Goal: Complete application form: Complete application form

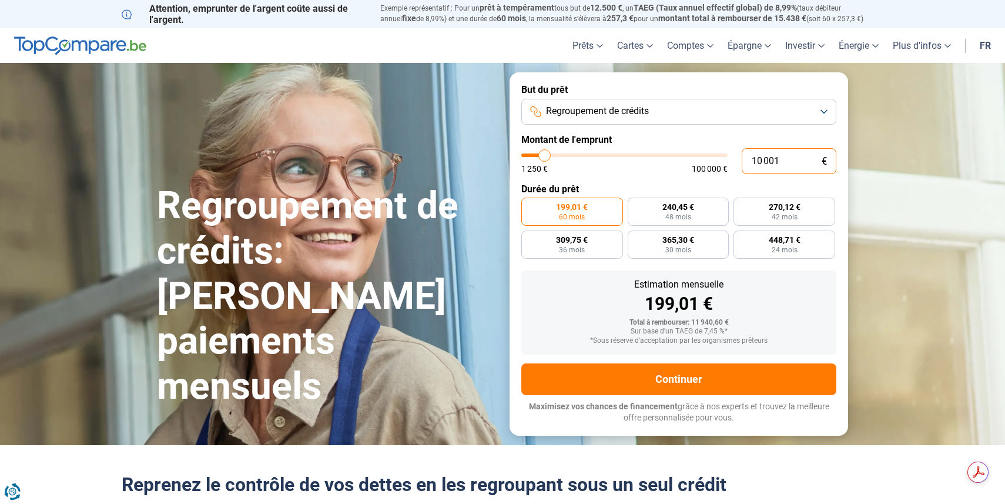
click at [793, 158] on input "10 001" at bounding box center [789, 161] width 95 height 26
drag, startPoint x: 793, startPoint y: 158, endPoint x: 744, endPoint y: 160, distance: 48.9
click at [744, 160] on input "10 001" at bounding box center [789, 161] width 95 height 26
type input "1"
type input "1250"
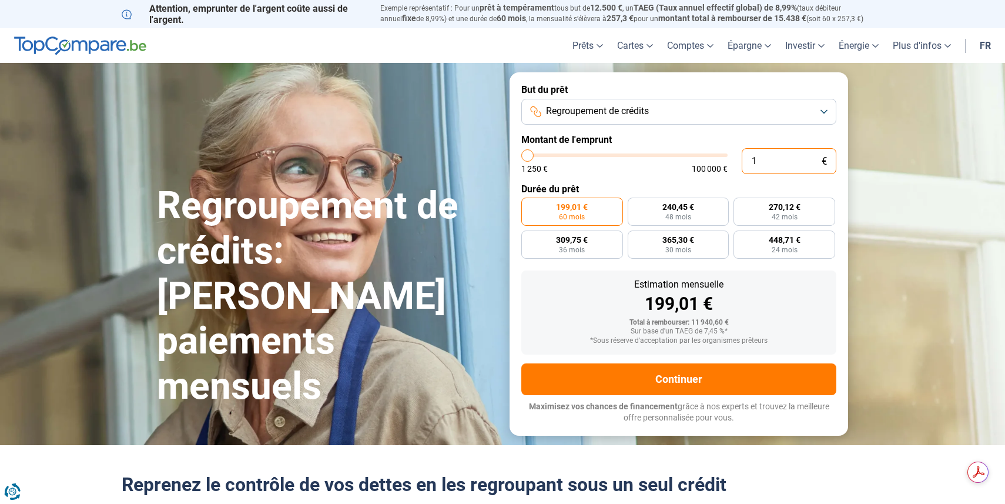
type input "15"
type input "1250"
type input "150"
type input "1250"
type input "1 500"
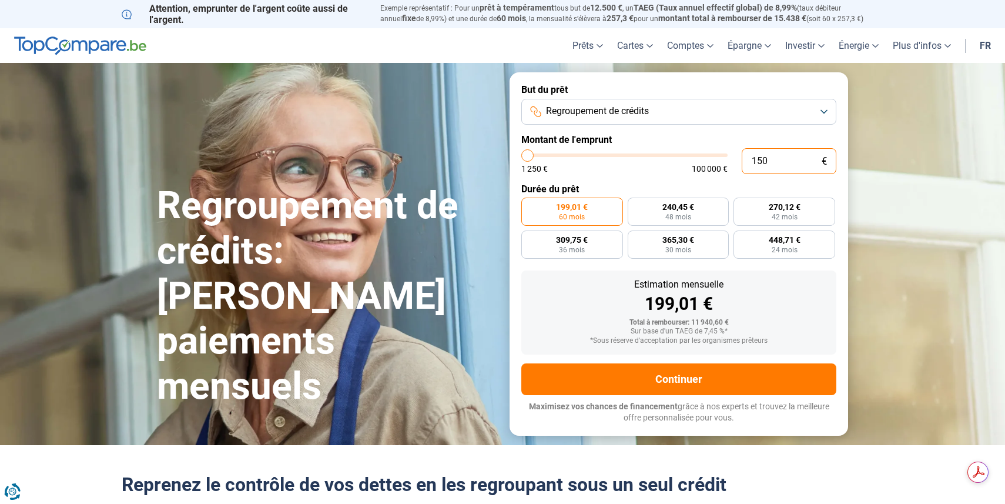
type input "1500"
type input "15 000"
type input "15000"
type input "1 500"
type input "1500"
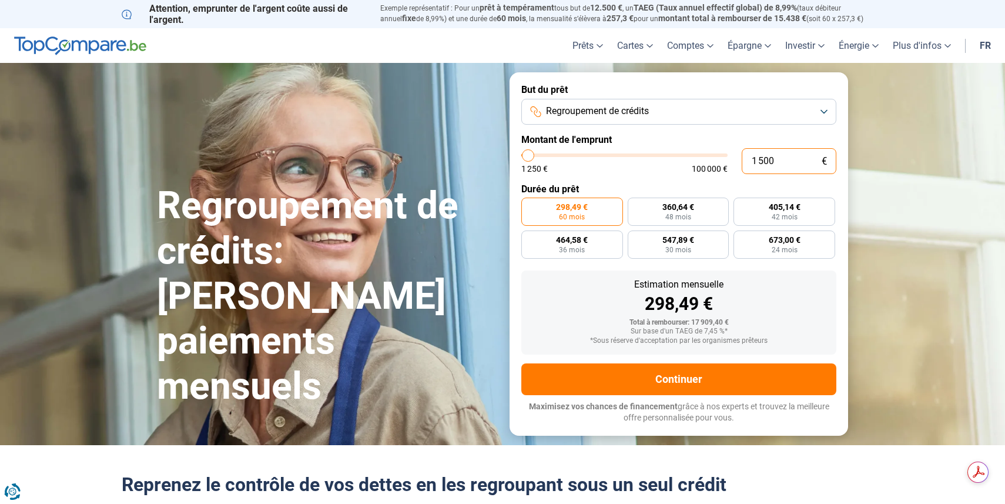
type input "150"
type input "1250"
type input "15"
type input "1250"
type input "1"
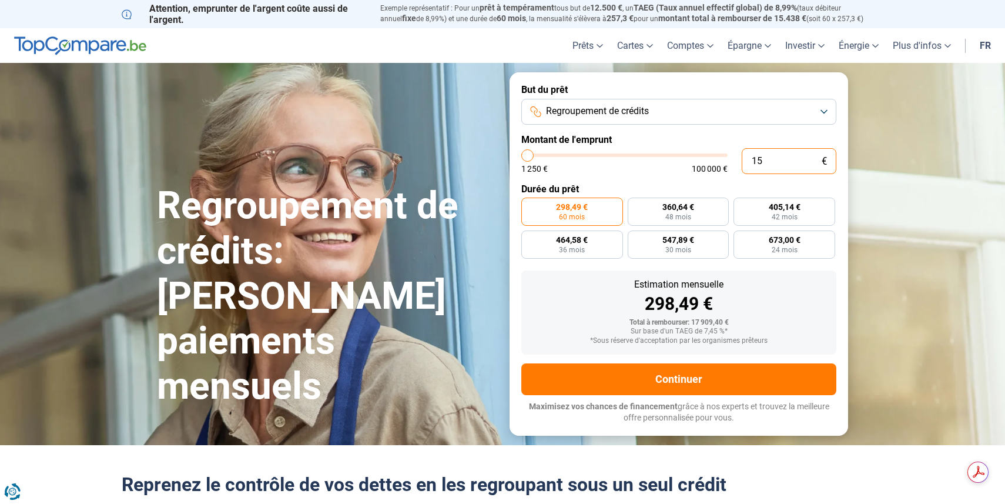
type input "1250"
type input "0"
type input "1250"
type input "2"
type input "1250"
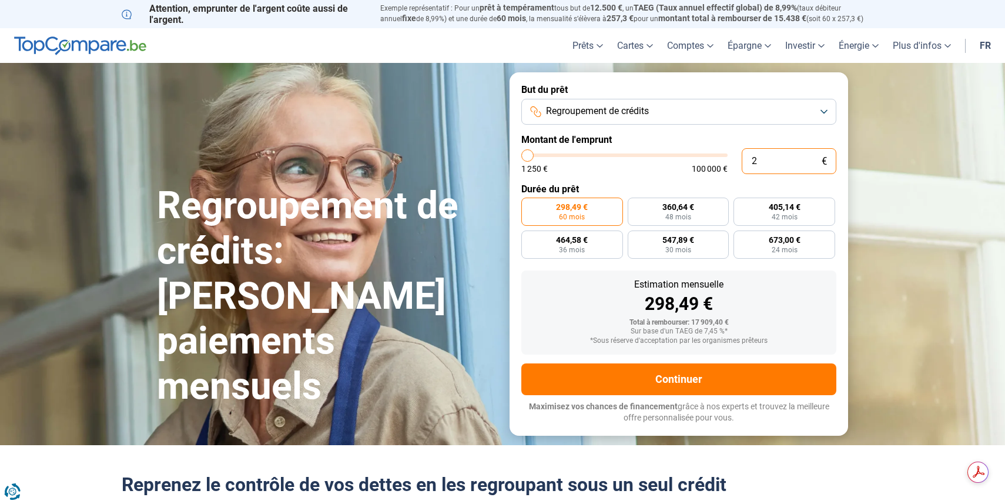
type input "20"
type input "1250"
type input "200"
type input "1250"
type input "2 000"
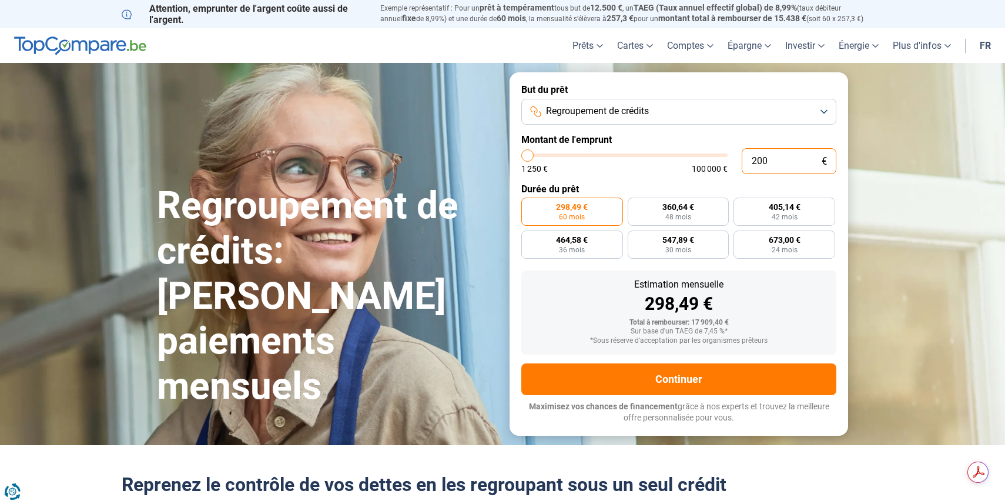
type input "2000"
type input "20 000"
type input "20000"
radio input "false"
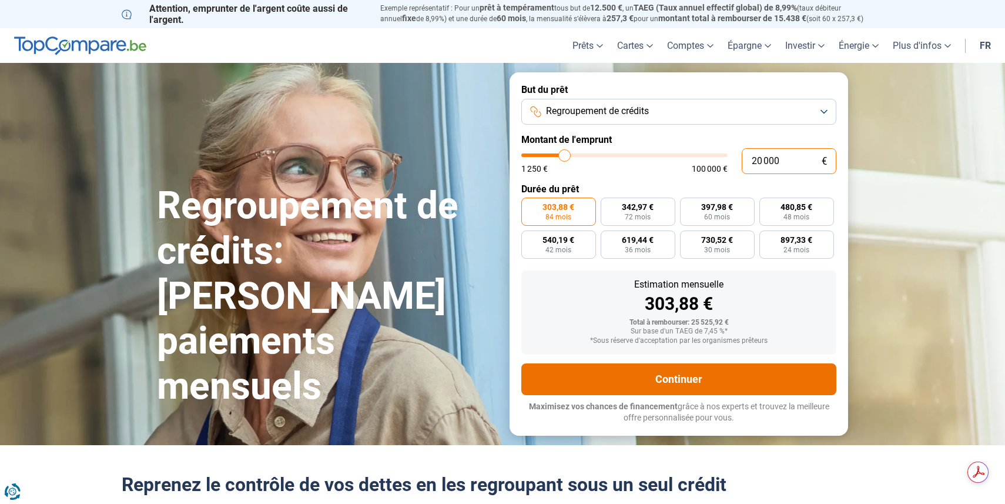
type input "20 000"
click at [648, 374] on button "Continuer" at bounding box center [678, 379] width 315 height 32
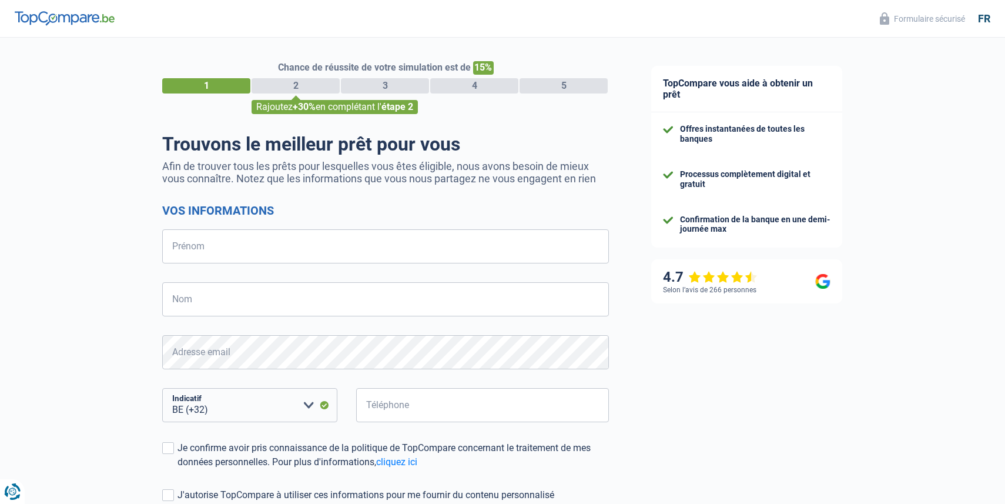
select select "32"
click at [403, 252] on input "Prénom" at bounding box center [385, 246] width 447 height 34
type input "Rachelle"
type input "Hajjar"
click at [444, 408] on input "Téléphone" at bounding box center [482, 405] width 253 height 34
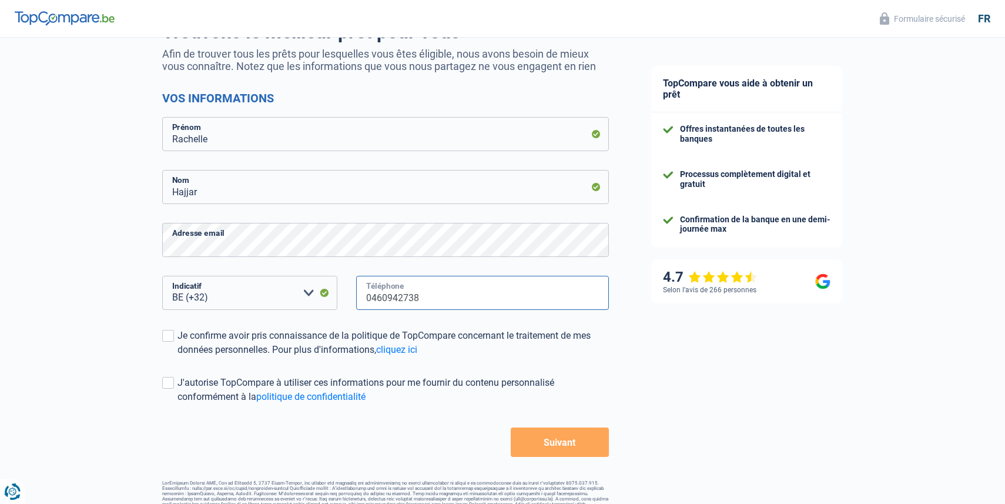
scroll to position [132, 0]
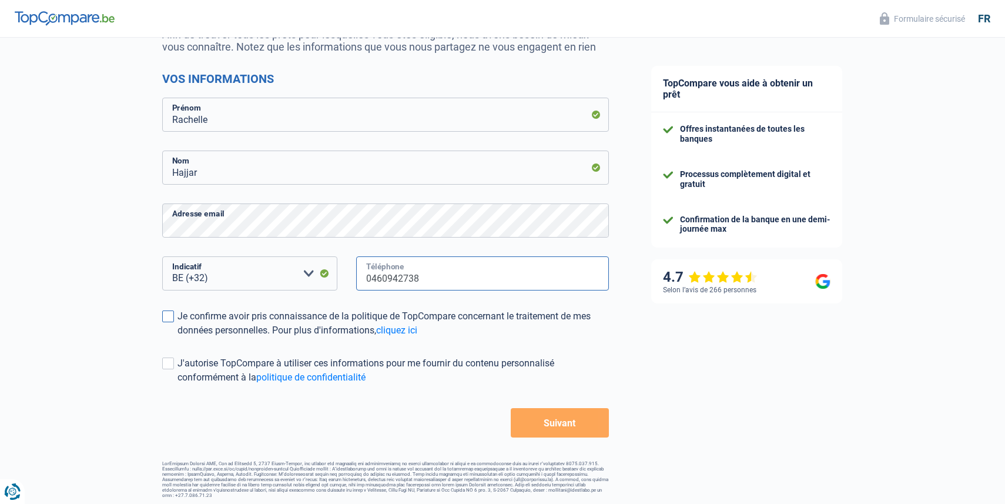
type input "0460942738"
click at [168, 315] on span at bounding box center [168, 316] width 12 height 12
click at [178, 337] on input "Je confirme avoir pris connaissance de la politique de TopCompare concernant le…" at bounding box center [178, 337] width 0 height 0
click at [165, 362] on span at bounding box center [168, 363] width 12 height 12
click at [178, 384] on input "J'autorise TopCompare à utiliser ces informations pour me fournir du contenu pe…" at bounding box center [178, 384] width 0 height 0
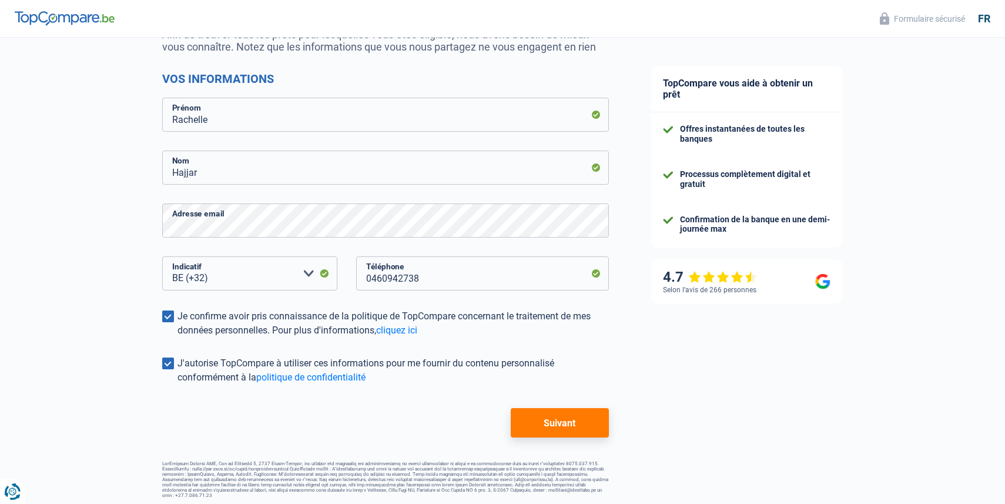
click at [553, 430] on button "Suivant" at bounding box center [560, 422] width 98 height 29
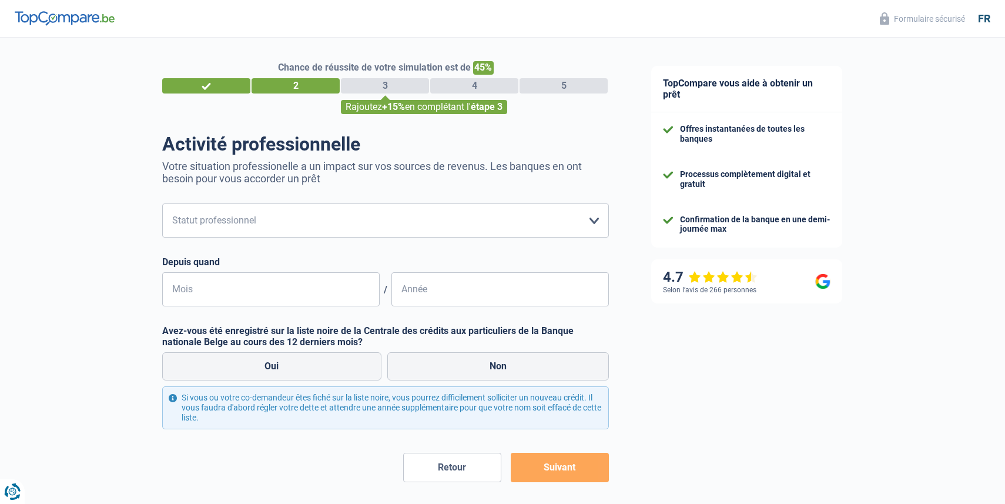
click at [373, 203] on div "Activité professionnelle Votre situation professionelle a un impact sur vos sou…" at bounding box center [385, 307] width 447 height 349
click at [373, 210] on select "Ouvrier Employé privé Employé public Invalide Indépendant Pensionné Chômeur Mut…" at bounding box center [385, 220] width 447 height 34
select select "privateEmployee"
click at [162, 203] on select "Ouvrier Employé privé Employé public Invalide Indépendant Pensionné Chômeur Mut…" at bounding box center [385, 220] width 447 height 34
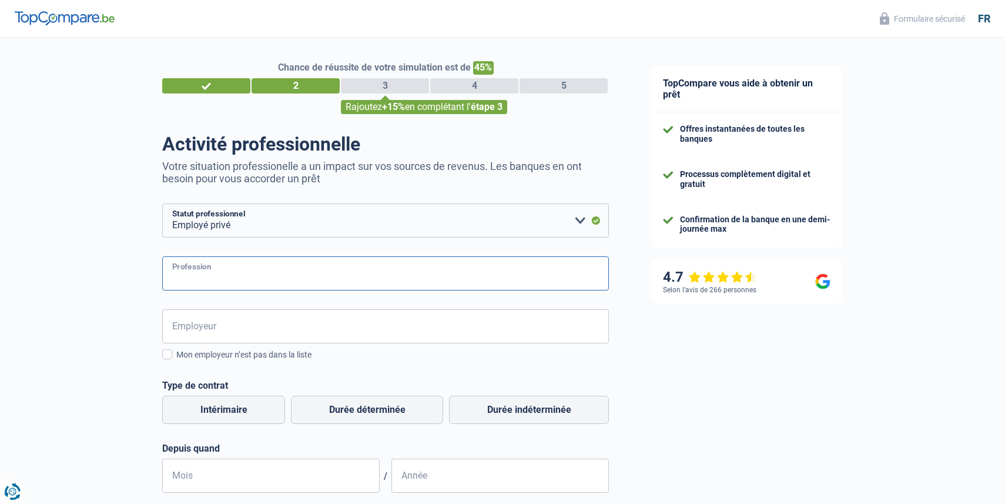
click at [327, 276] on input "Profession" at bounding box center [385, 273] width 447 height 34
type input "Chargée d'évènements"
click at [302, 330] on input "Employeur" at bounding box center [385, 326] width 447 height 34
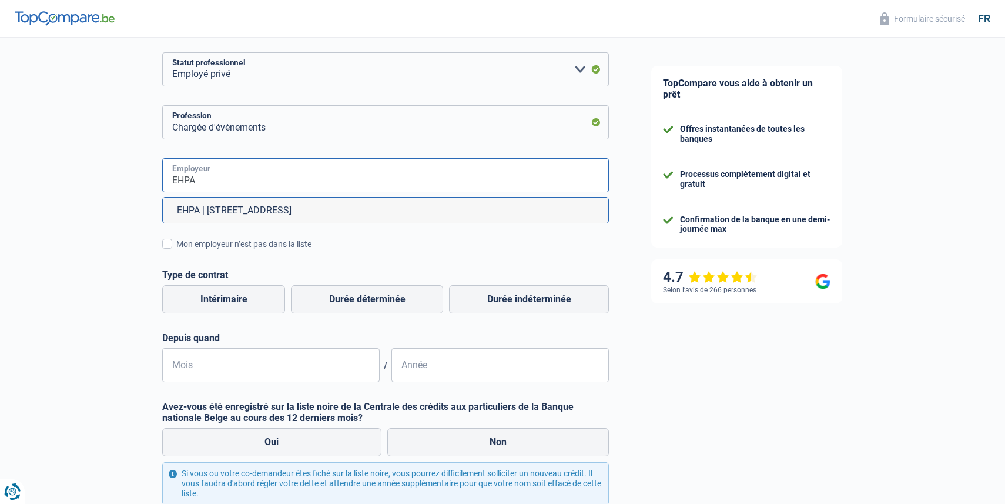
scroll to position [155, 0]
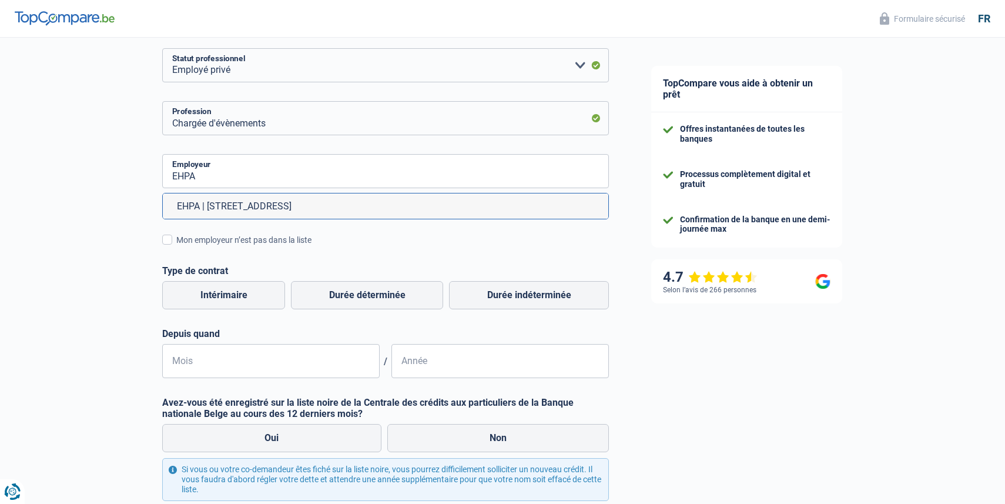
click at [325, 211] on li "EHPA | [STREET_ADDRESS]" at bounding box center [386, 205] width 446 height 25
type input "EHPA | [STREET_ADDRESS]"
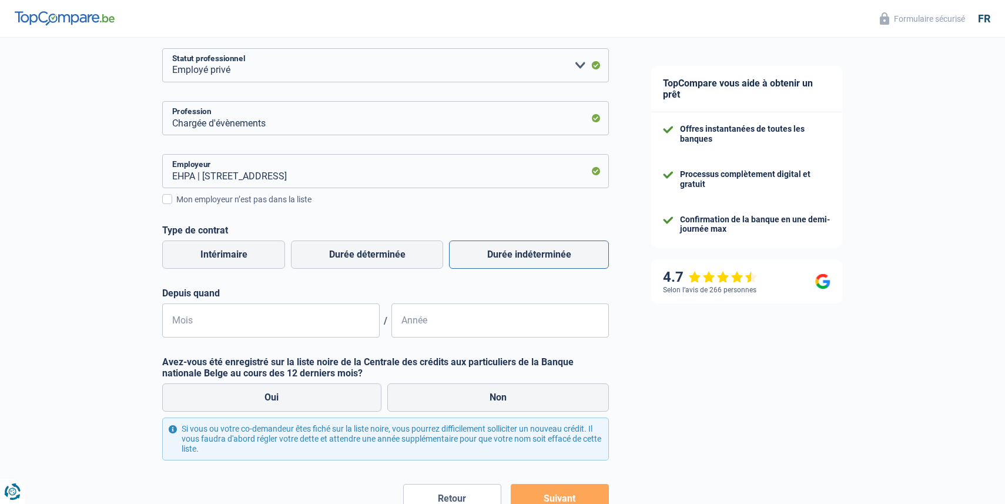
click at [518, 255] on label "Durée indéterminée" at bounding box center [529, 254] width 160 height 28
click at [518, 255] on input "Durée indéterminée" at bounding box center [529, 254] width 160 height 28
radio input "true"
click at [310, 320] on input "Mois" at bounding box center [270, 320] width 217 height 34
type input "09"
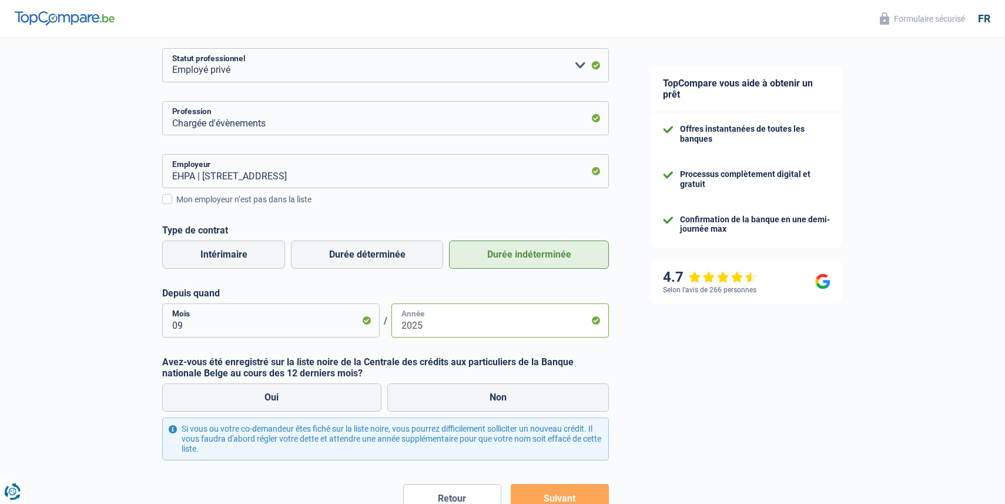
scroll to position [228, 0]
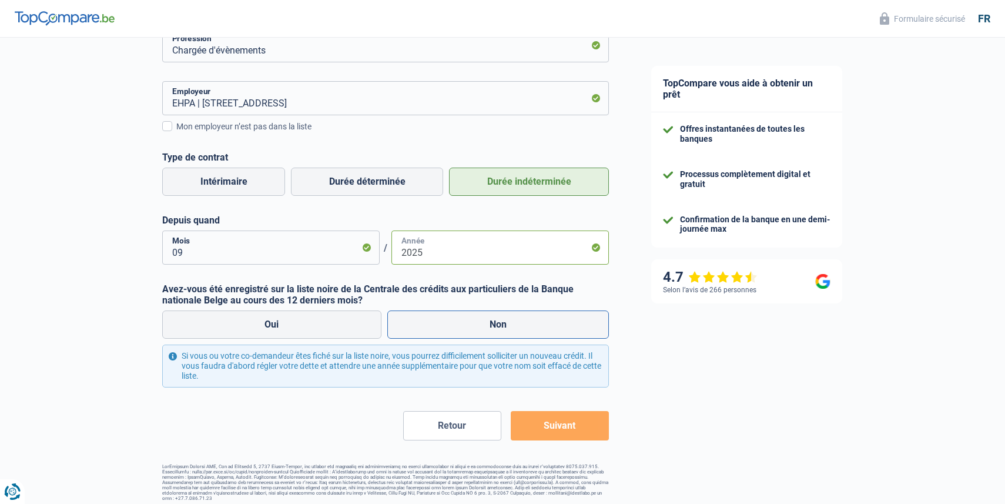
type input "2025"
click at [447, 334] on label "Non" at bounding box center [498, 324] width 222 height 28
click at [447, 334] on input "Non" at bounding box center [498, 324] width 222 height 28
radio input "true"
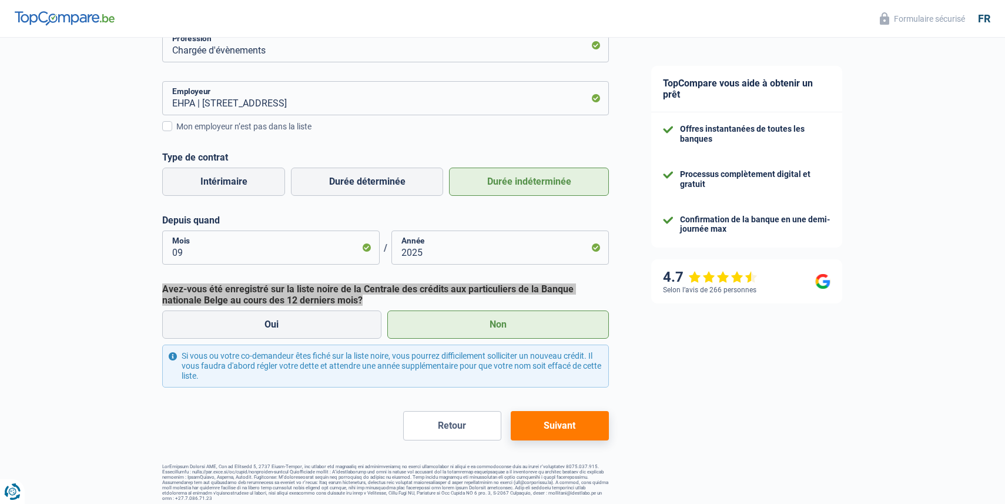
drag, startPoint x: 377, startPoint y: 302, endPoint x: 112, endPoint y: 291, distance: 265.9
click at [112, 291] on div "Chance de réussite de votre simulation est de 45% 1 2 3 4 5 Rajoutez +15% en co…" at bounding box center [315, 155] width 630 height 701
copy label "Avez-vous été enregistré sur la liste noire de la Centrale des crédits aux part…"
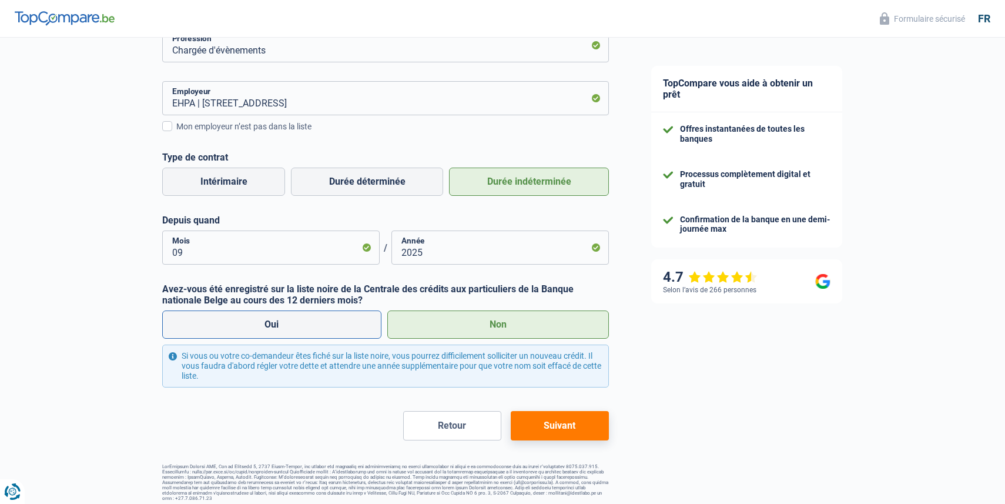
click at [259, 328] on label "Oui" at bounding box center [271, 324] width 219 height 28
click at [259, 328] on input "Oui" at bounding box center [271, 324] width 219 height 28
radio input "true"
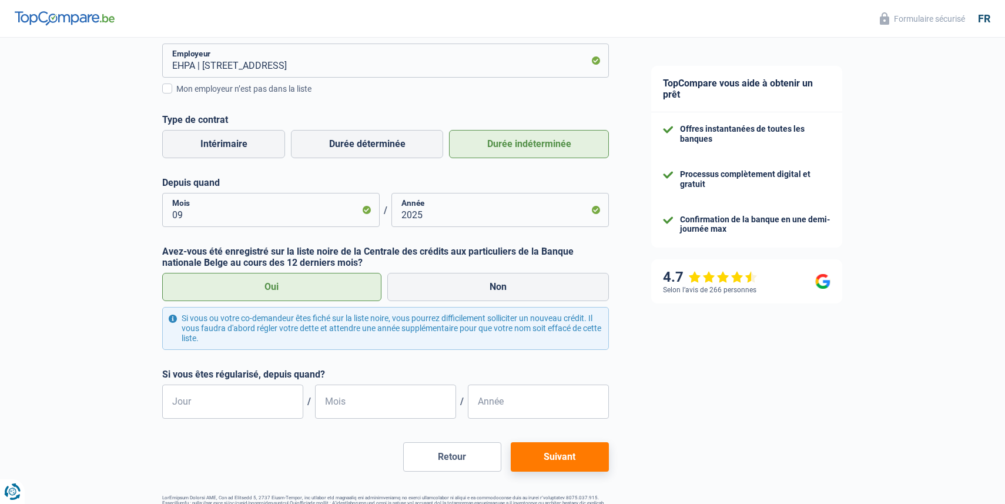
scroll to position [299, 0]
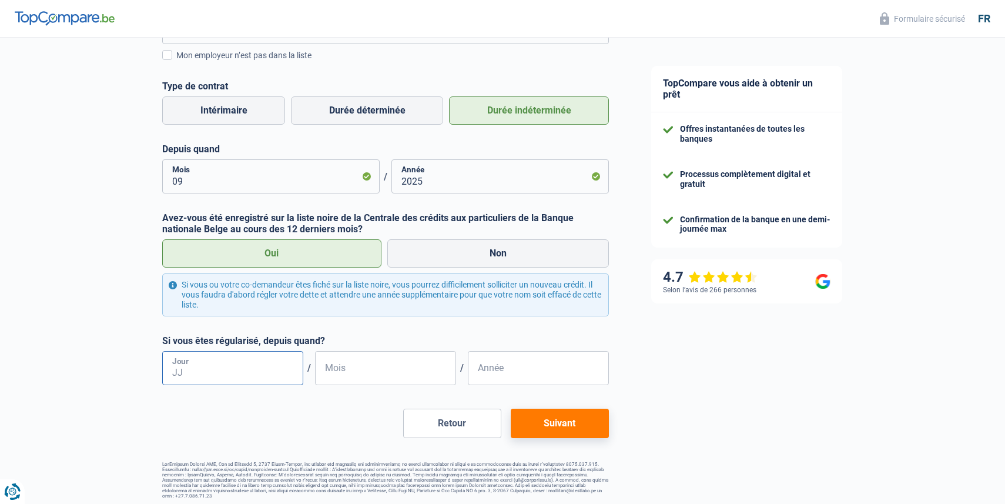
click at [253, 375] on input "Jour" at bounding box center [232, 368] width 141 height 34
type input "04"
type input "2023"
click at [583, 431] on button "Suivant" at bounding box center [560, 423] width 98 height 29
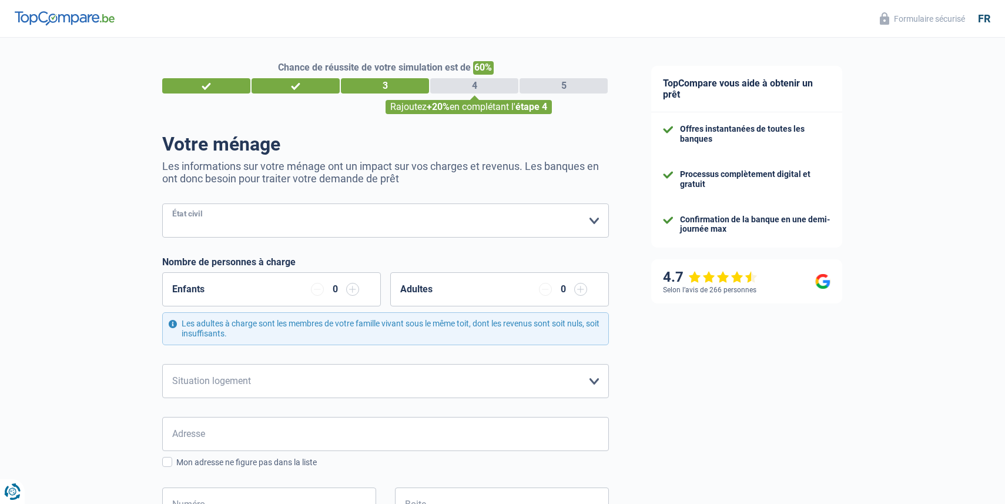
click at [411, 225] on select "[PERSON_NAME](e) Cohabitant(e) légal(e) Divorcé(e) Veuf(ve) Séparé (de fait) Ve…" at bounding box center [385, 220] width 447 height 34
select select "single"
click at [162, 203] on select "[PERSON_NAME](e) Cohabitant(e) légal(e) Divorcé(e) Veuf(ve) Séparé (de fait) Ve…" at bounding box center [385, 220] width 447 height 34
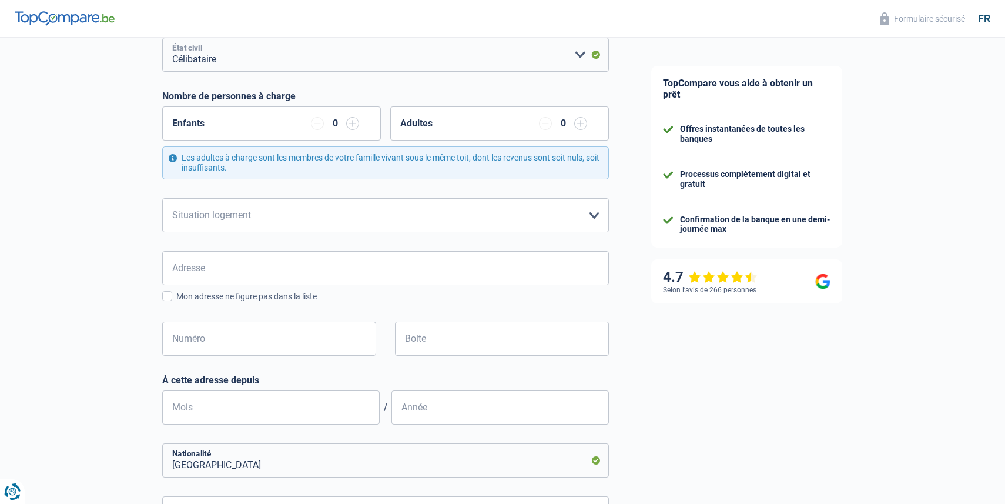
scroll to position [169, 0]
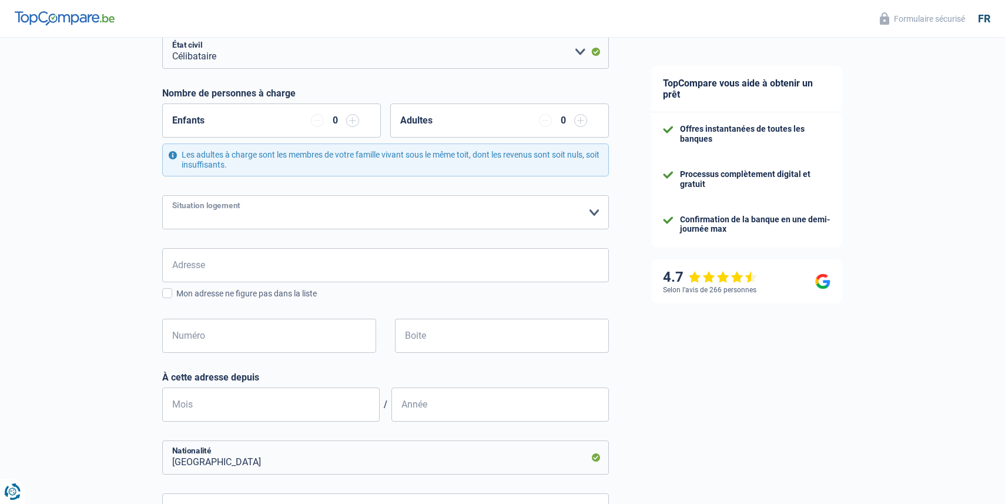
click at [311, 205] on select "Locataire Propriétaire avec prêt hypothécaire Propriétaire sans prêt hypothécai…" at bounding box center [385, 212] width 447 height 34
select select "rents"
click at [162, 195] on select "Locataire Propriétaire avec prêt hypothécaire Propriétaire sans prêt hypothécai…" at bounding box center [385, 212] width 447 height 34
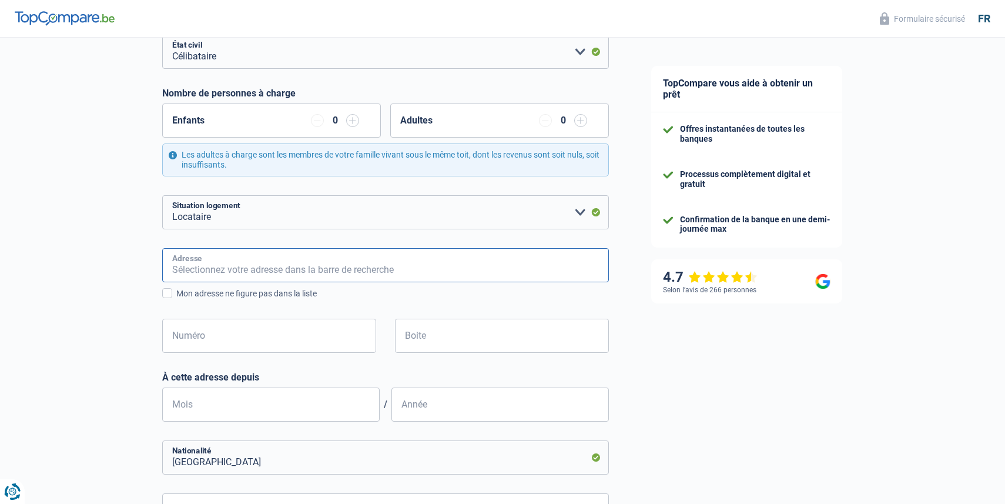
click at [309, 275] on input "Adresse" at bounding box center [385, 265] width 447 height 34
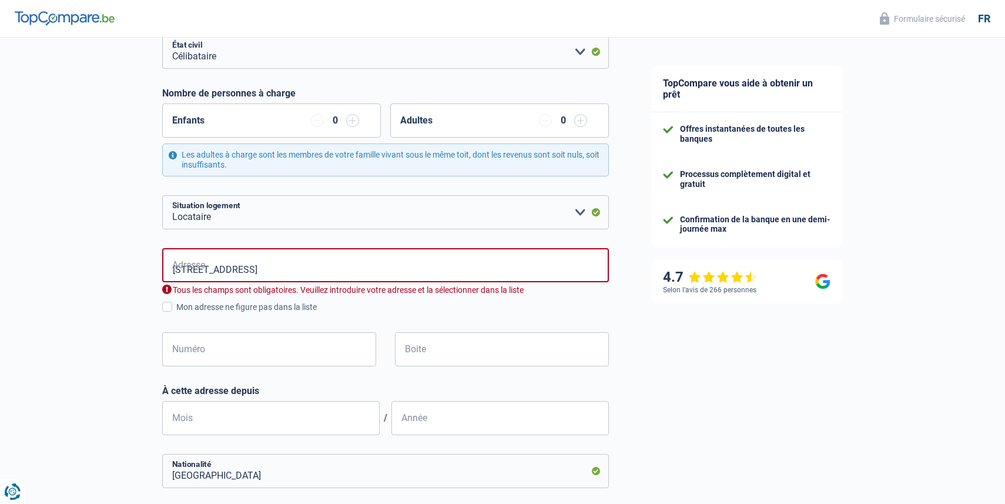
type input "[STREET_ADDRESS]"
type input "79"
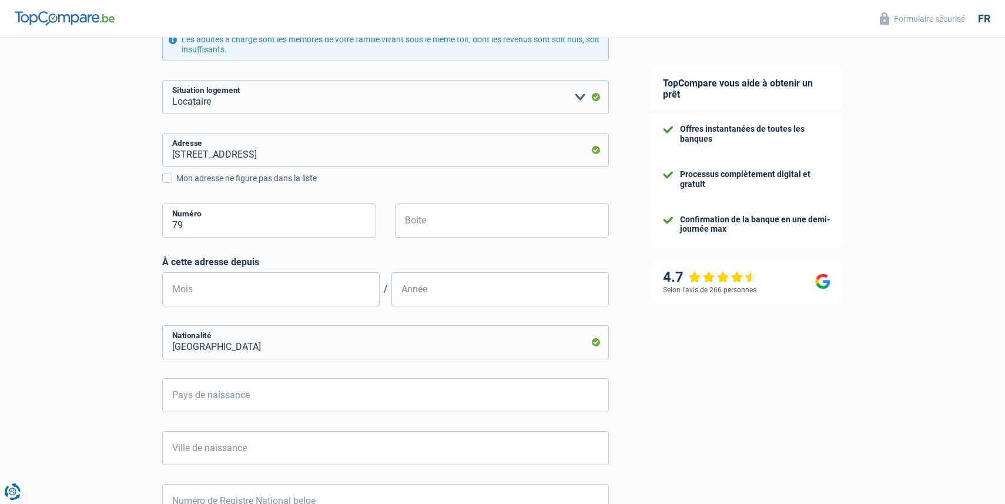
scroll to position [286, 0]
click at [276, 281] on input "Mois" at bounding box center [270, 287] width 217 height 34
type input "12"
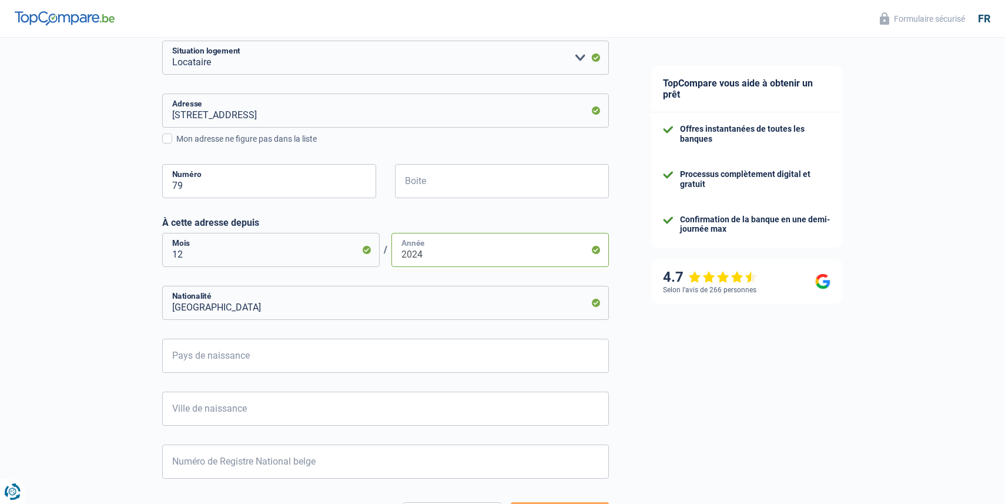
scroll to position [327, 0]
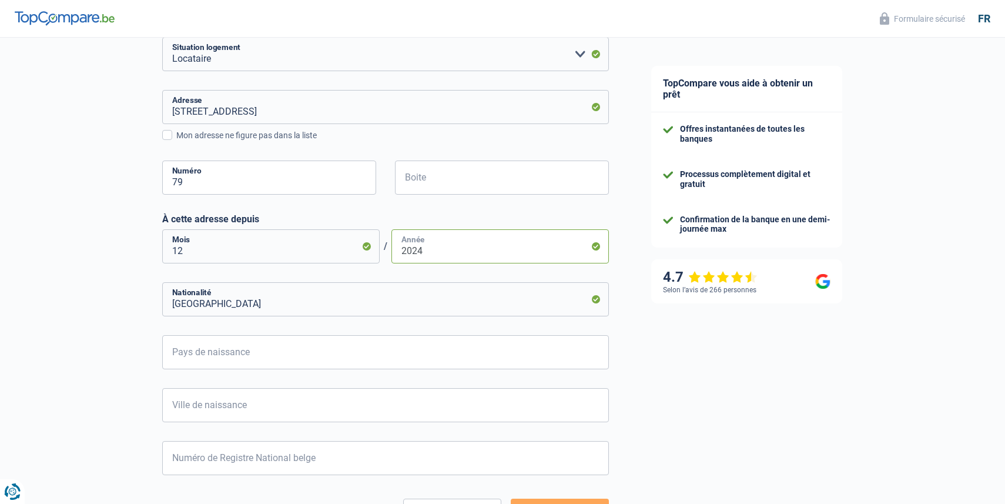
type input "2024"
click at [363, 356] on input "Pays de naissance" at bounding box center [385, 352] width 447 height 34
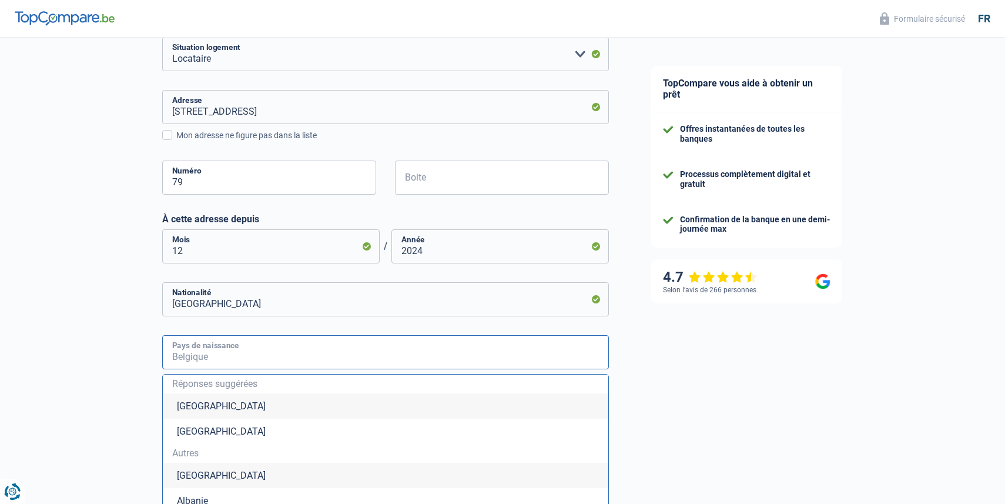
type input "L"
type input "i"
type input "[GEOGRAPHIC_DATA]"
click at [223, 480] on li "[GEOGRAPHIC_DATA]" at bounding box center [386, 475] width 446 height 25
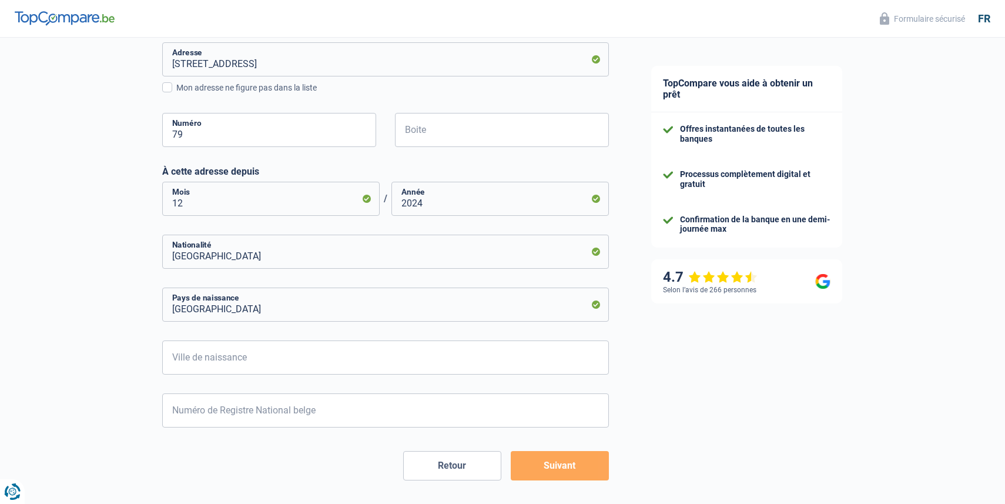
scroll to position [417, 0]
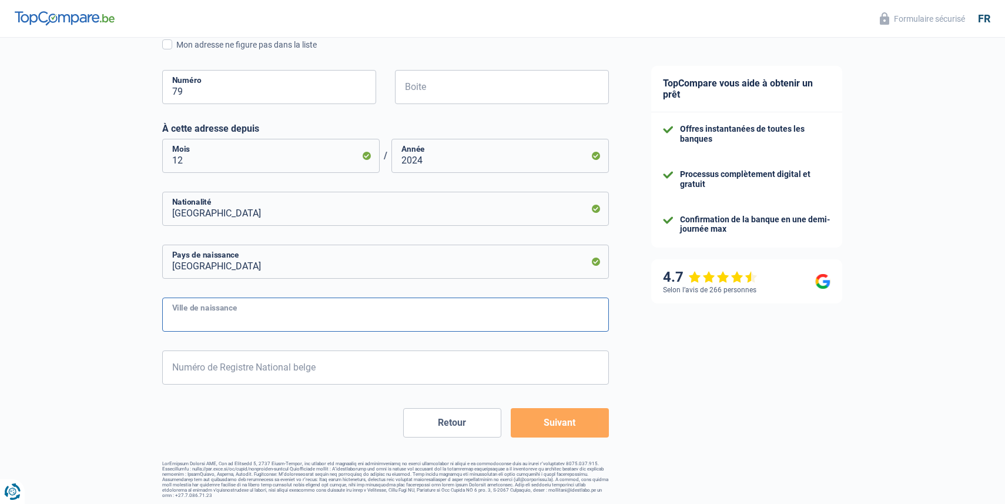
click at [234, 323] on input "Ville de naissance" at bounding box center [385, 314] width 447 height 34
type input "Ajaltoun"
click at [231, 370] on input "Numéro de Registre National belge" at bounding box center [385, 367] width 447 height 34
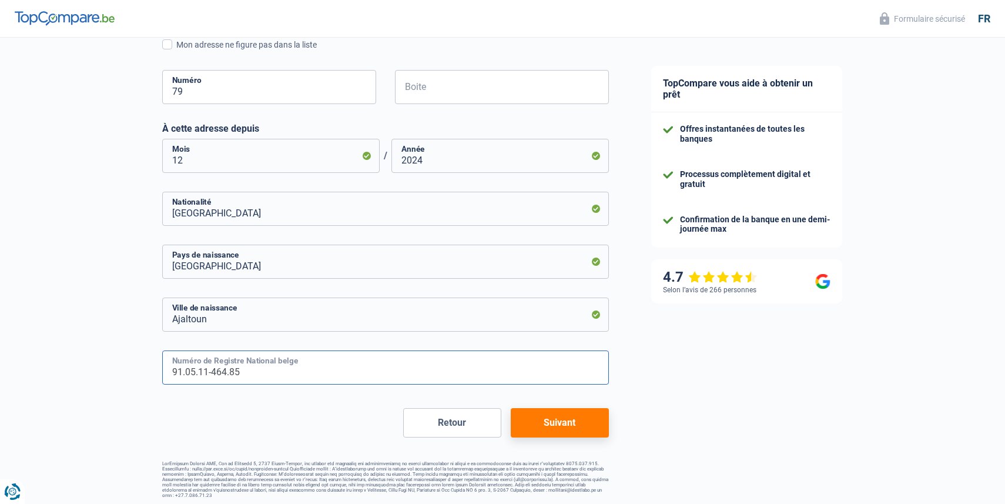
type input "91.05.11-464.85"
click at [575, 427] on button "Suivant" at bounding box center [560, 422] width 98 height 29
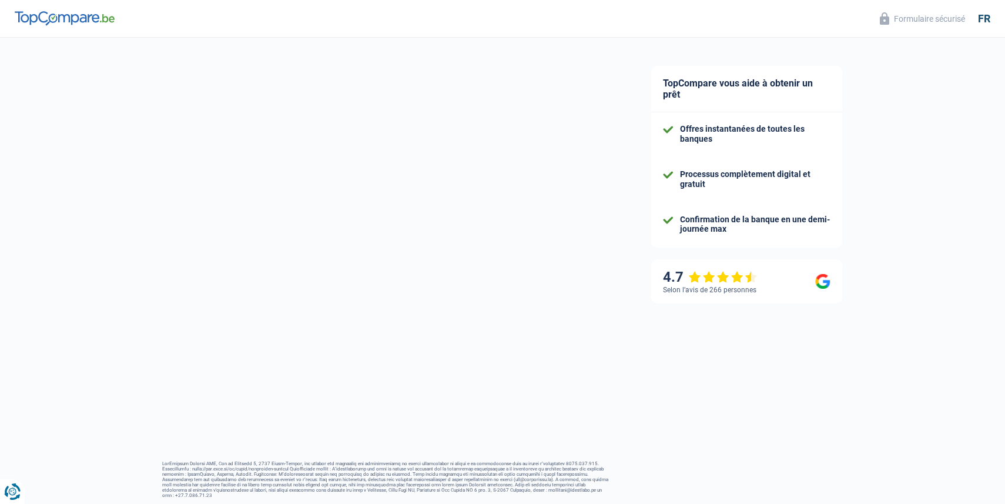
select select "netSalary"
select select "mealVouchers"
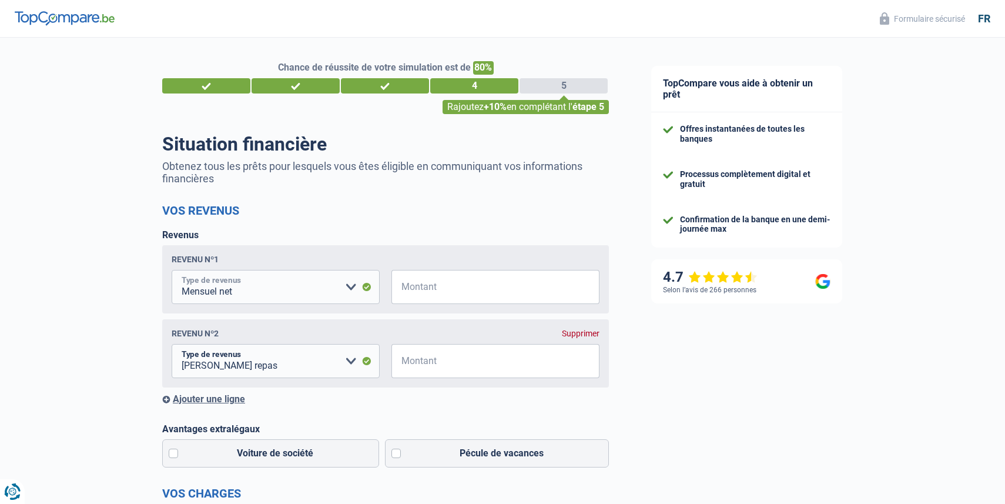
click at [340, 290] on select "Allocation d'handicap Allocations chômage Allocations familiales Chèques repas …" at bounding box center [276, 287] width 208 height 34
click at [448, 290] on input "Montant" at bounding box center [502, 287] width 193 height 34
type input "2.500"
click at [414, 360] on input "Montant" at bounding box center [502, 361] width 193 height 34
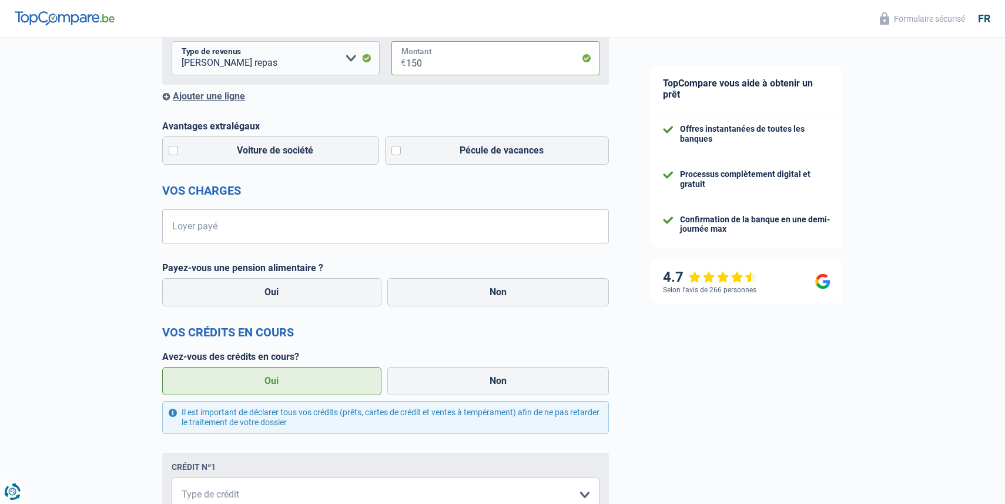
scroll to position [306, 0]
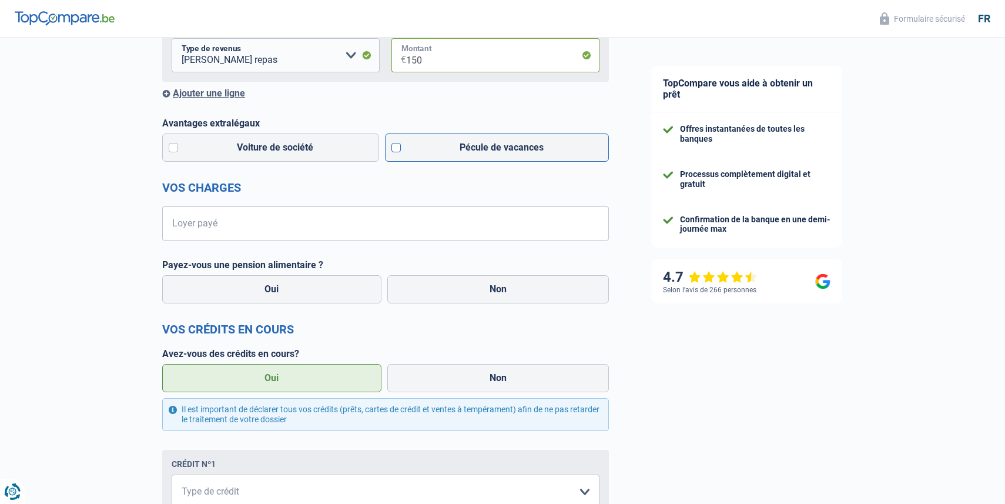
type input "150"
click at [393, 152] on label "Pécule de vacances" at bounding box center [497, 147] width 225 height 28
click at [393, 152] on input "Pécule de vacances" at bounding box center [497, 147] width 225 height 28
checkbox input "true"
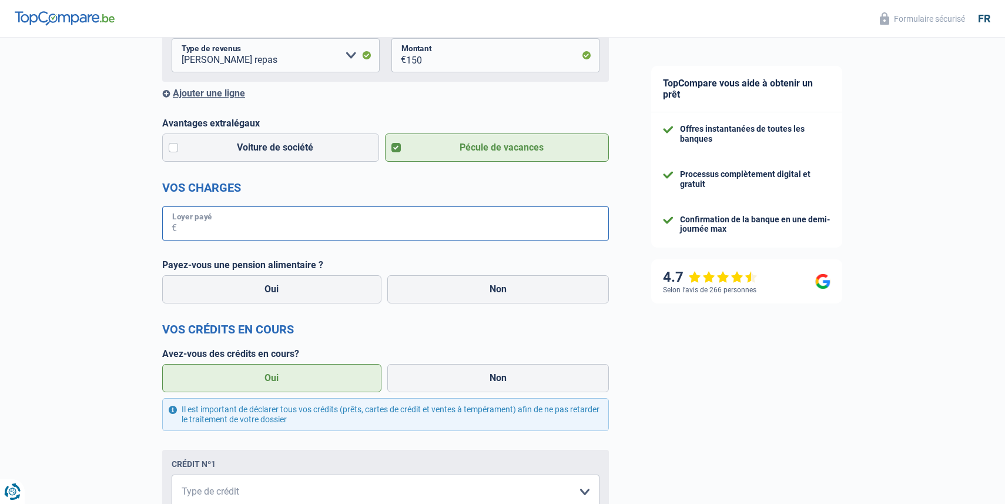
click at [262, 225] on input "Loyer payé" at bounding box center [393, 223] width 432 height 34
type input "1.275"
click at [405, 282] on label "Non" at bounding box center [498, 289] width 222 height 28
click at [405, 282] on input "Non" at bounding box center [498, 289] width 222 height 28
radio input "true"
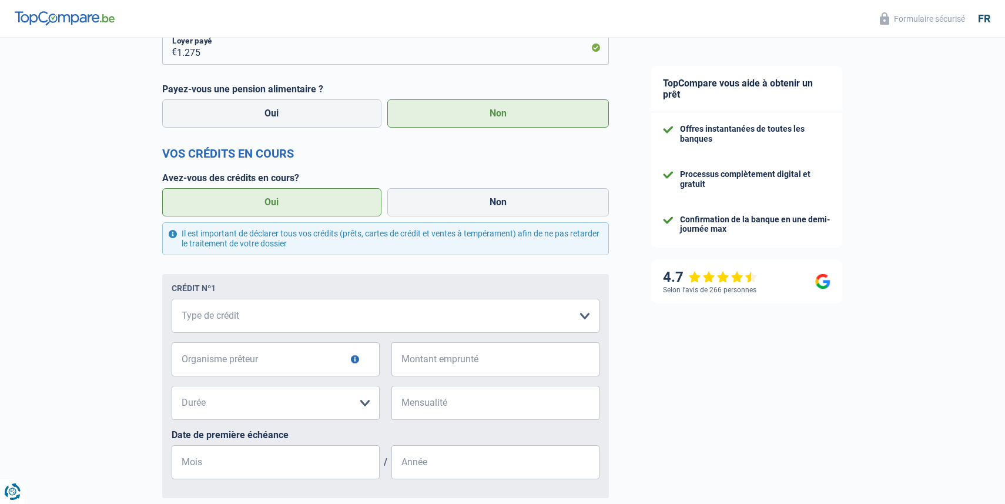
scroll to position [516, 0]
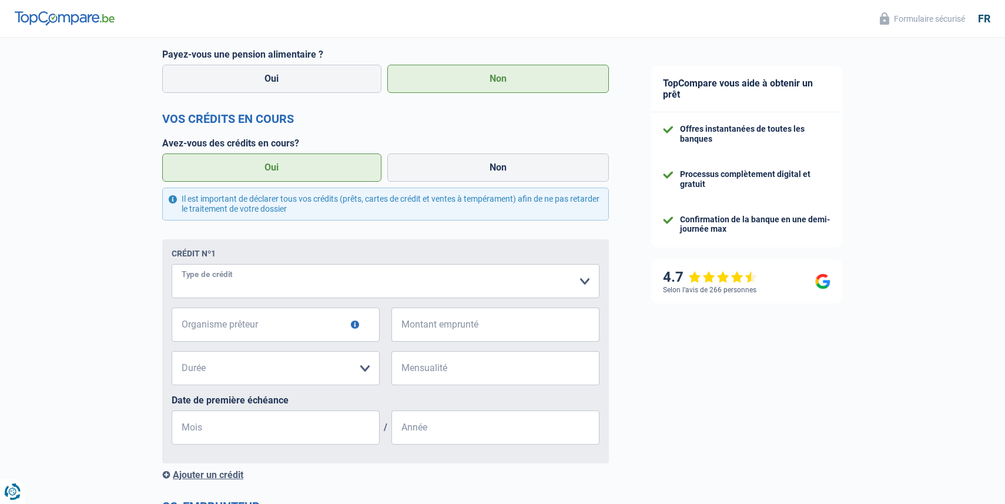
click at [295, 280] on select "Carte ou ouverture de crédit Prêt hypothécaire Vente à tempérament Prêt à tempé…" at bounding box center [386, 281] width 428 height 34
select select "carLoan"
click at [172, 265] on select "Carte ou ouverture de crédit Prêt hypothécaire Vente à tempérament Prêt à tempé…" at bounding box center [386, 281] width 428 height 34
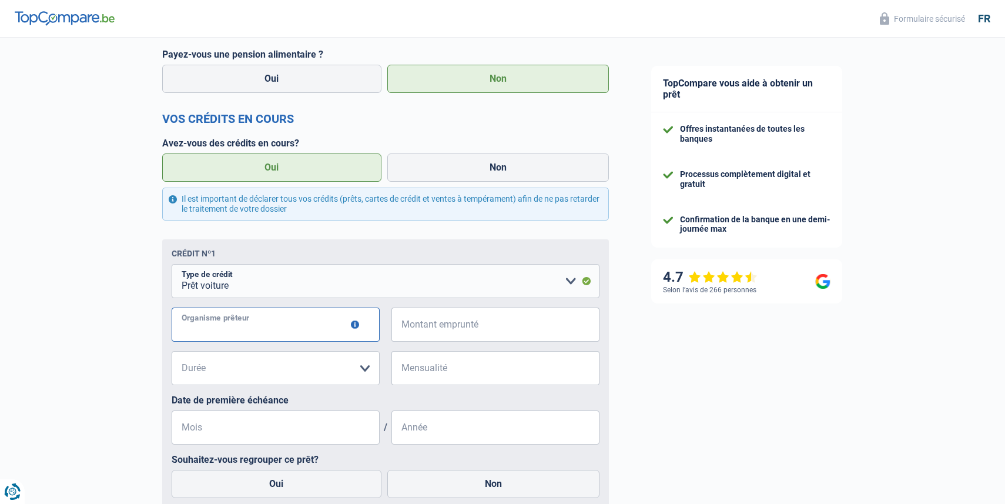
click at [255, 326] on input "Organisme prêteur" at bounding box center [276, 324] width 208 height 34
type input "Atradius"
click at [467, 324] on input "Montant emprunté" at bounding box center [502, 324] width 193 height 34
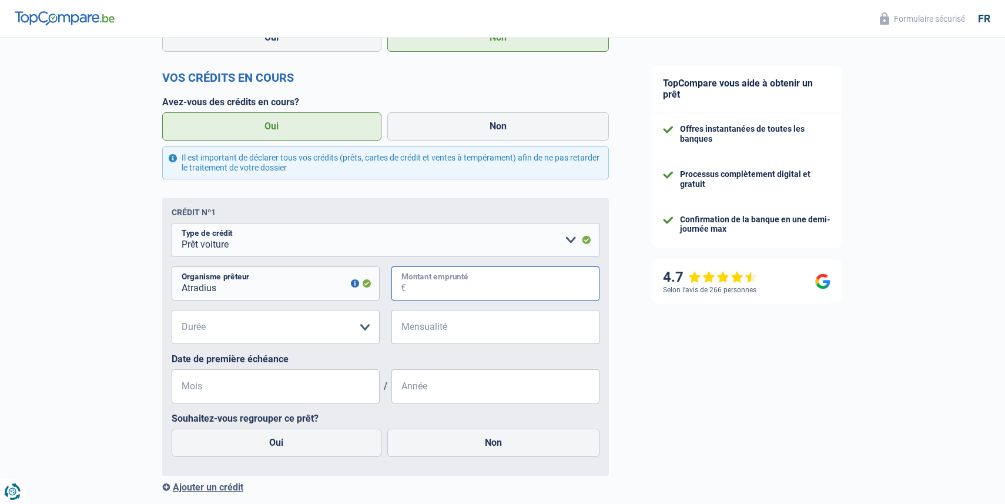
scroll to position [561, 0]
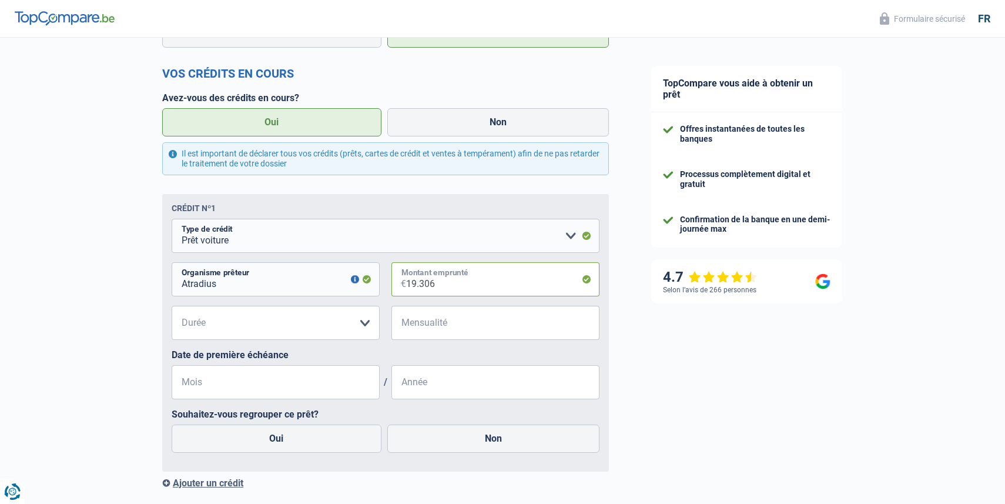
type input "19.306"
click at [238, 237] on select "Carte ou ouverture de crédit Prêt hypothécaire Vente à tempérament Prêt à tempé…" at bounding box center [386, 236] width 428 height 34
click at [172, 219] on select "Carte ou ouverture de crédit Prêt hypothécaire Vente à tempérament Prêt à tempé…" at bounding box center [386, 236] width 428 height 34
click at [253, 323] on select "12 mois 18 mois 24 mois 30 mois 36 mois 42 mois 48 mois 60 mois 72 mois 84 mois…" at bounding box center [276, 323] width 208 height 34
click at [172, 306] on select "12 mois 18 mois 24 mois 30 mois 36 mois 42 mois 48 mois 60 mois 72 mois 84 mois…" at bounding box center [276, 323] width 208 height 34
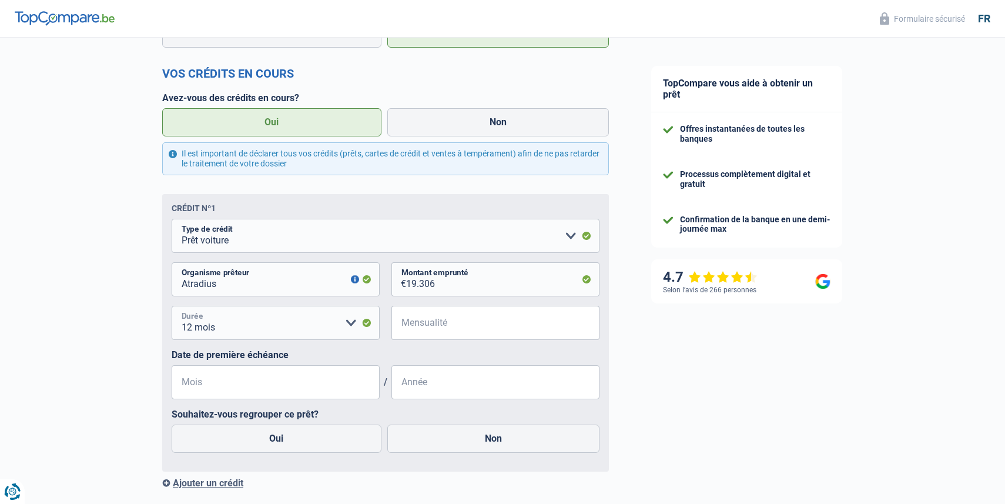
click at [253, 323] on select "12 mois 18 mois 24 mois 30 mois 36 mois 42 mois 48 mois 60 mois 72 mois 84 mois…" at bounding box center [276, 323] width 208 height 34
click at [172, 306] on select "12 mois 18 mois 24 mois 30 mois 36 mois 42 mois 48 mois 60 mois 72 mois 84 mois…" at bounding box center [276, 323] width 208 height 34
click at [352, 329] on select "12 mois 18 mois 24 mois 30 mois 36 mois 42 mois 48 mois 60 mois 72 mois 84 mois…" at bounding box center [276, 323] width 208 height 34
select select "84"
click at [172, 306] on select "12 mois 18 mois 24 mois 30 mois 36 mois 42 mois 48 mois 60 mois 72 mois 84 mois…" at bounding box center [276, 323] width 208 height 34
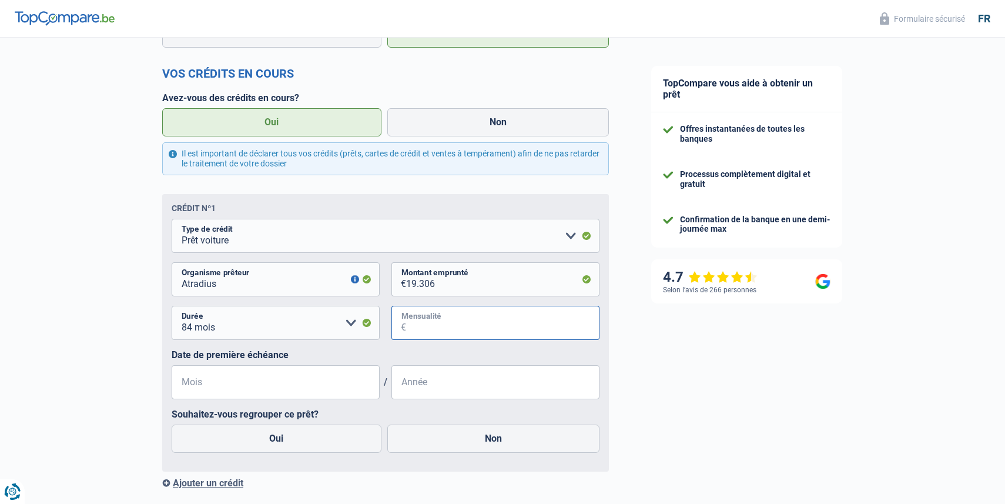
click at [433, 328] on input "Mensualité" at bounding box center [502, 323] width 193 height 34
type input "150"
click at [314, 388] on input "Mois" at bounding box center [276, 382] width 208 height 34
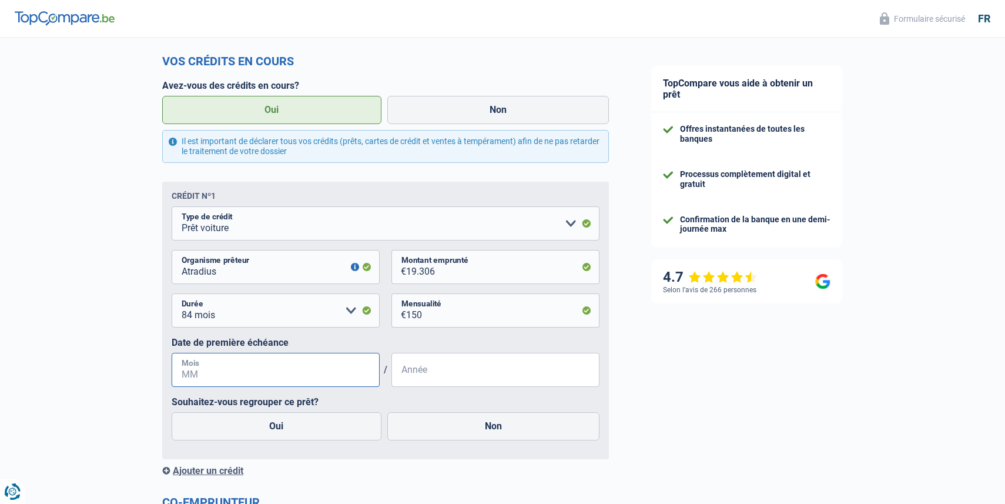
scroll to position [407, 0]
